Goal: Navigation & Orientation: Understand site structure

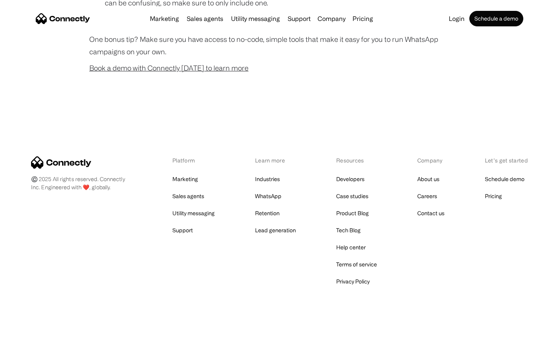
scroll to position [768, 0]
